Goal: Task Accomplishment & Management: Use online tool/utility

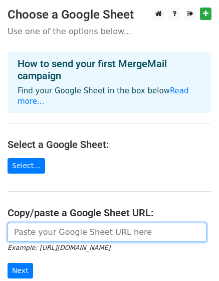
click at [120, 223] on input "url" at bounding box center [107, 232] width 199 height 19
paste input "[URL][DOMAIN_NAME]"
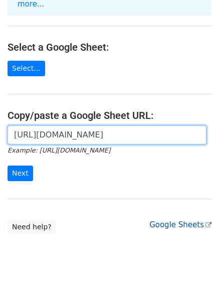
scroll to position [117, 0]
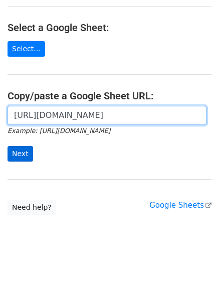
type input "[URL][DOMAIN_NAME]"
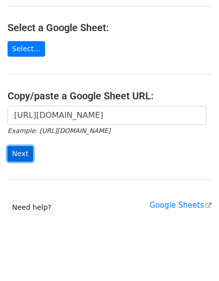
click at [23, 146] on input "Next" at bounding box center [21, 154] width 26 height 16
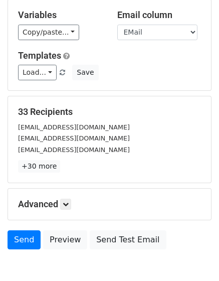
scroll to position [117, 0]
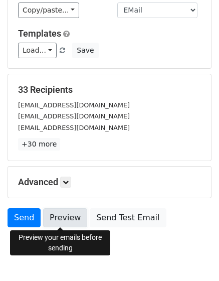
click at [66, 221] on link "Preview" at bounding box center [65, 217] width 44 height 19
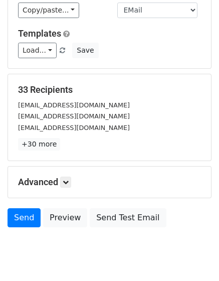
click at [87, 246] on body "New Campaign Daily emails left: 50 Google Sheet: Untitled spreadsheet 1. Write …" at bounding box center [109, 81] width 219 height 381
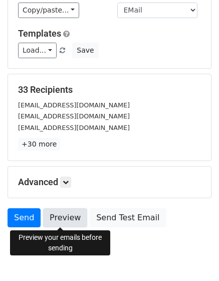
click at [65, 221] on link "Preview" at bounding box center [65, 217] width 44 height 19
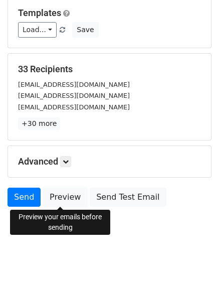
scroll to position [148, 0]
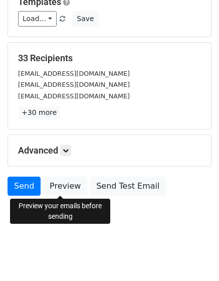
click at [159, 227] on body "New Campaign Daily emails left: 50 Google Sheet: Untitled spreadsheet 1. Write …" at bounding box center [109, 49] width 219 height 381
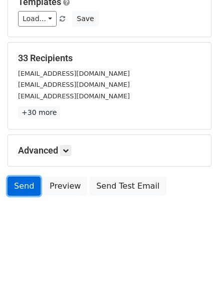
click at [25, 190] on link "Send" at bounding box center [24, 185] width 33 height 19
click at [26, 185] on link "Send" at bounding box center [24, 185] width 33 height 19
click at [23, 186] on link "Send" at bounding box center [24, 185] width 33 height 19
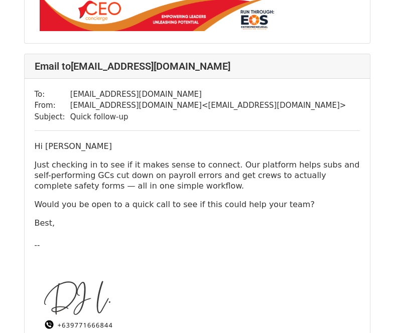
scroll to position [2456, 0]
